Goal: Ask a question

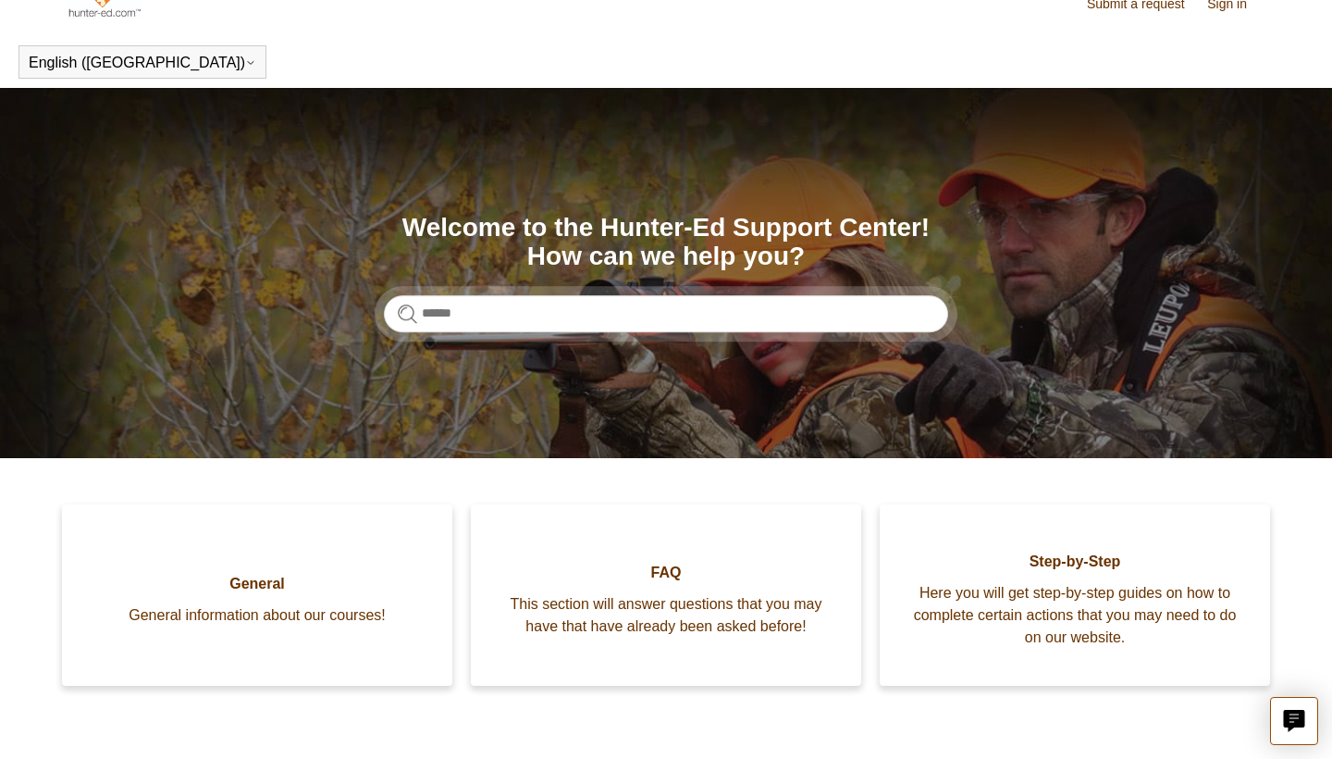
scroll to position [37, 0]
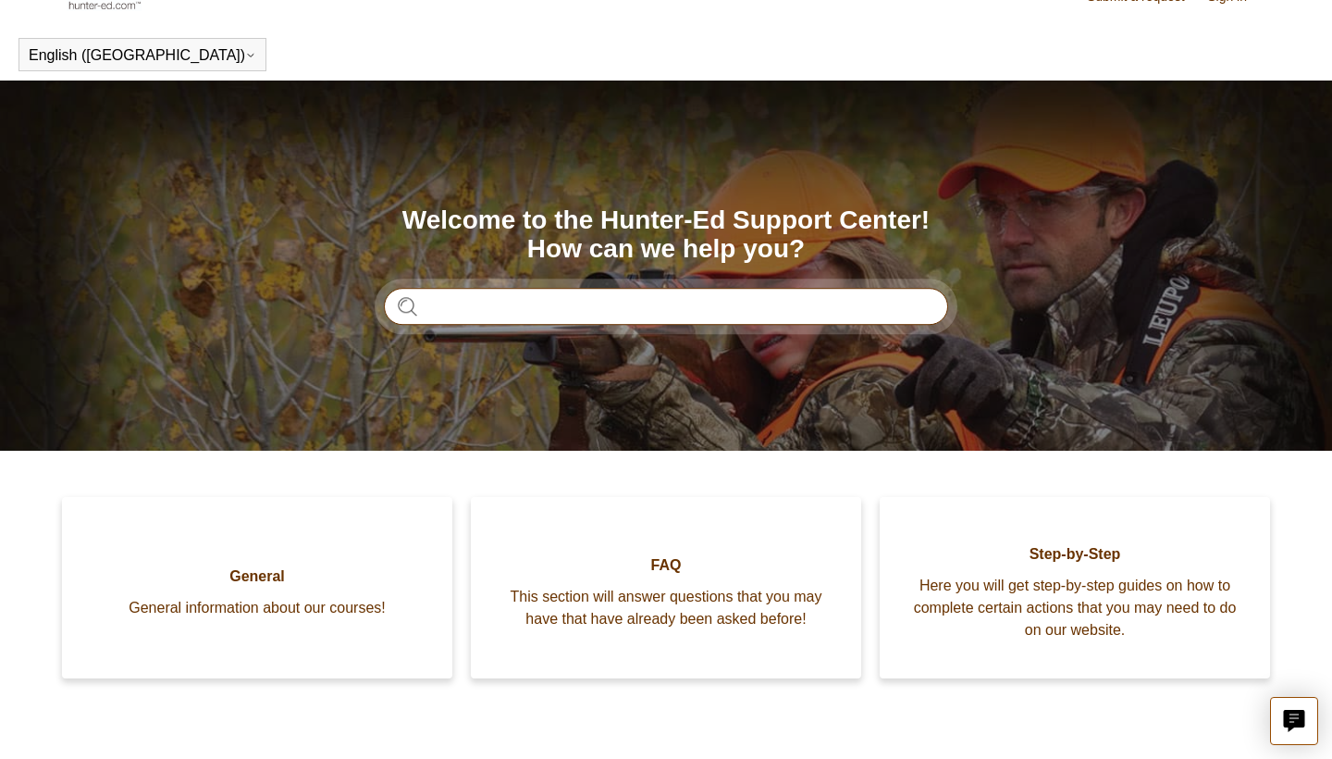
click at [622, 301] on input "Search" at bounding box center [666, 306] width 564 height 37
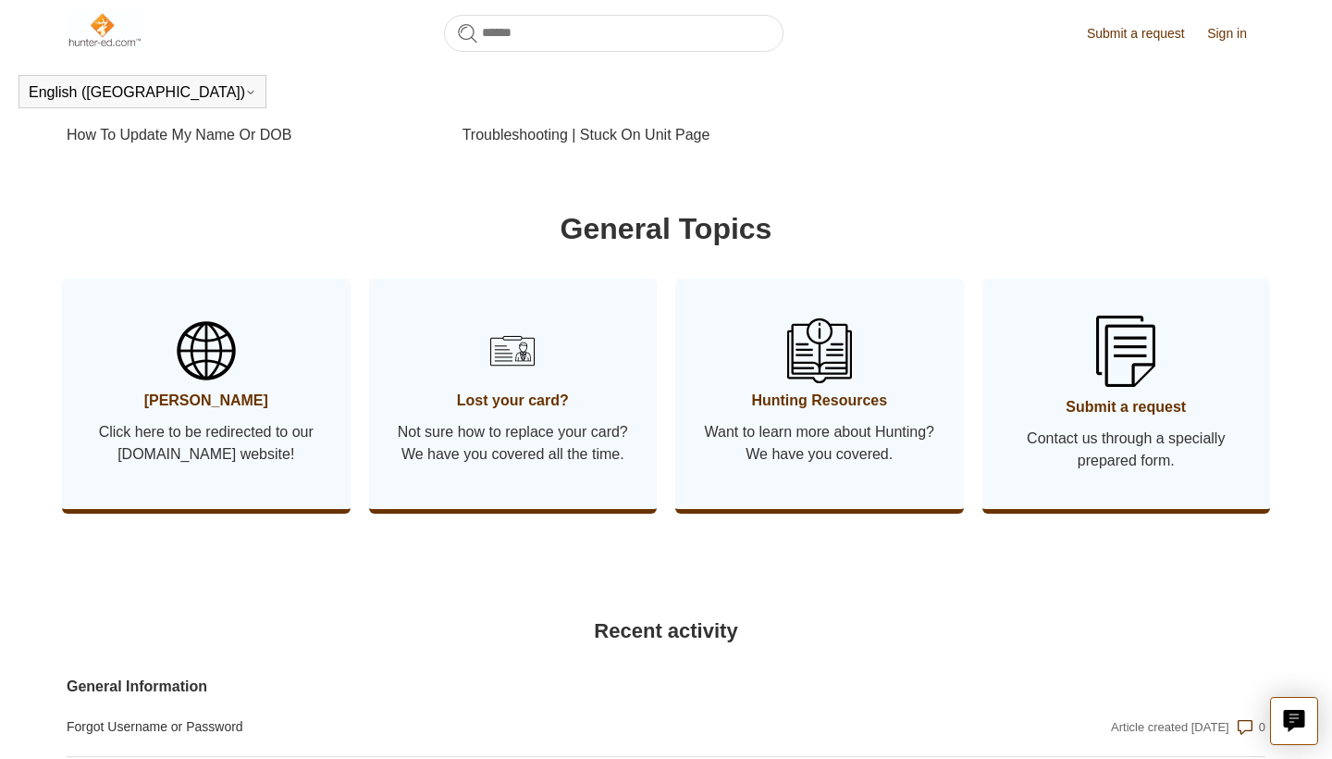
scroll to position [824, 0]
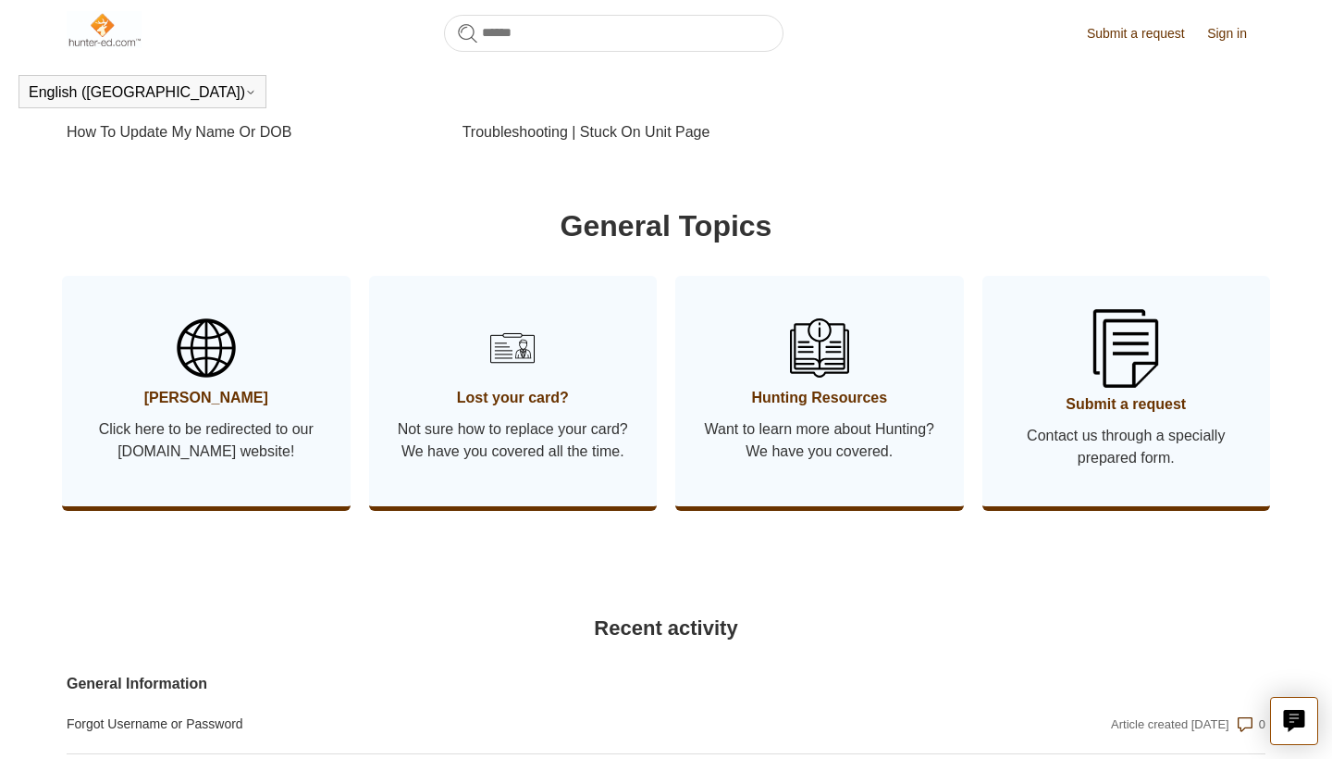
click at [1081, 415] on span "Submit a request" at bounding box center [1126, 404] width 233 height 22
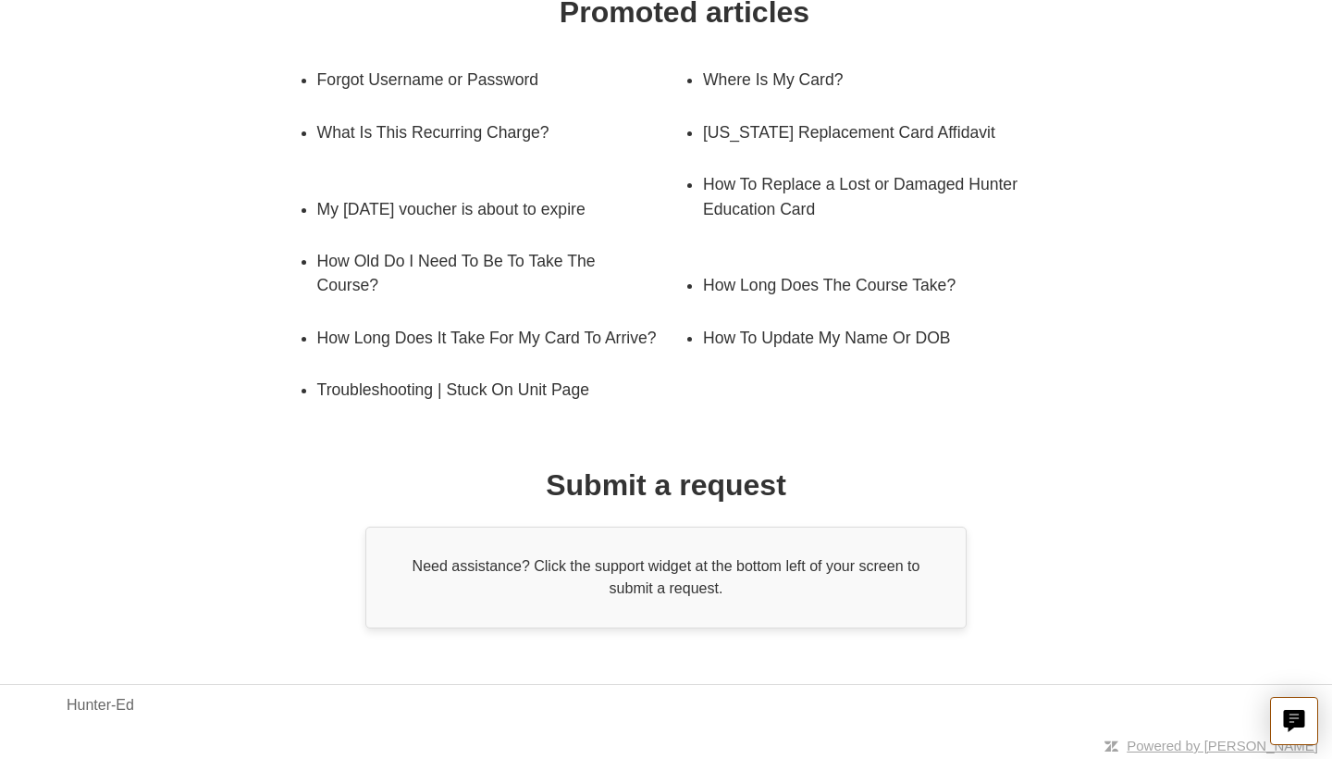
scroll to position [321, 0]
click at [1281, 698] on button "Live chat" at bounding box center [1294, 721] width 48 height 48
click at [87, 706] on link "Hunter-Ed" at bounding box center [101, 706] width 68 height 22
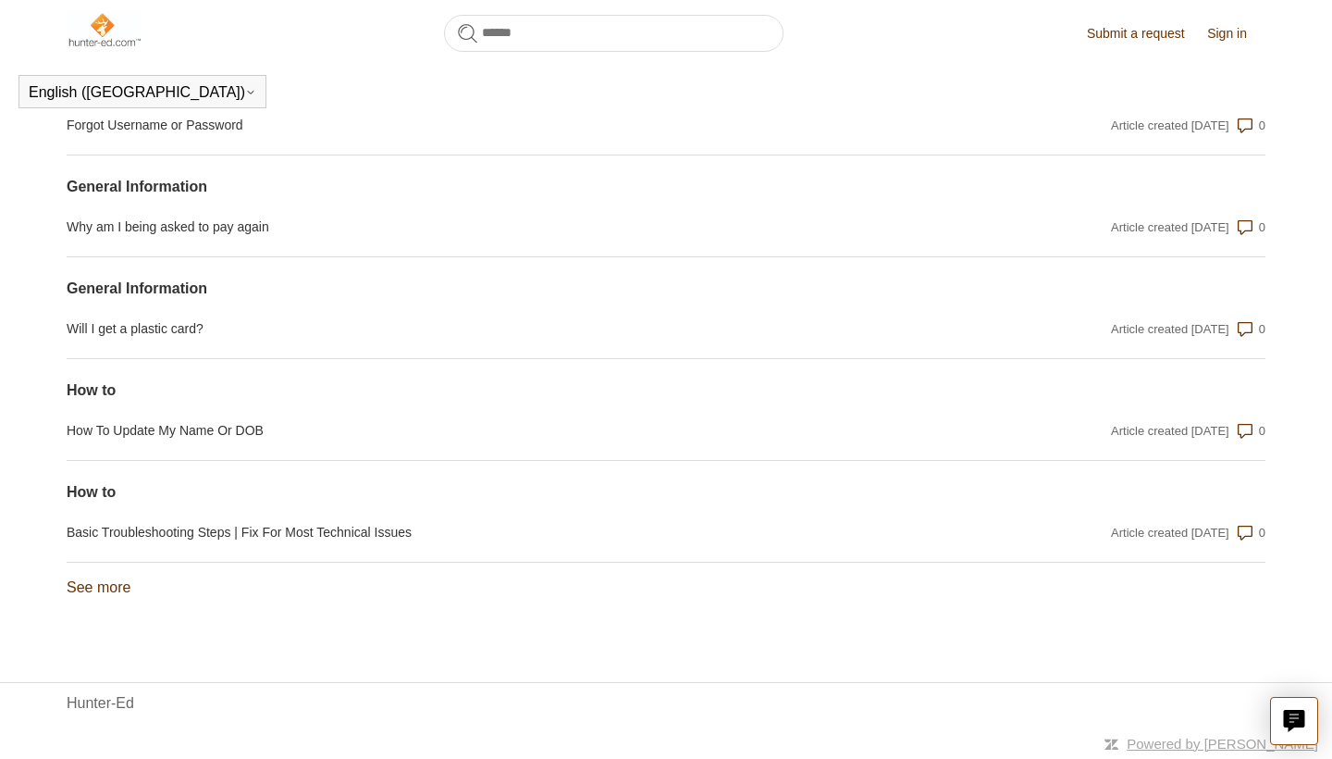
scroll to position [1439, 0]
click at [1288, 714] on icon "Live chat" at bounding box center [1294, 719] width 21 height 18
